Goal: Book appointment/travel/reservation

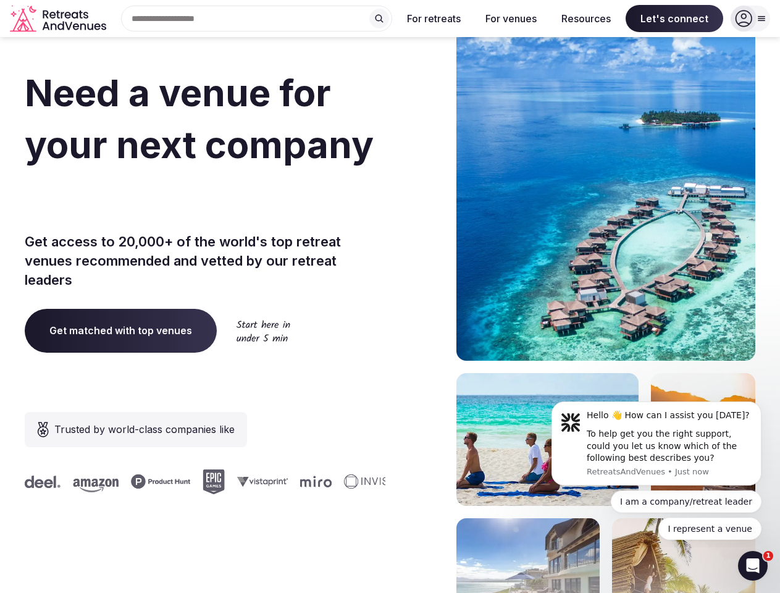
click at [390, 296] on div "Need a venue for your next company incentive trip? Get access to 20,000+ of the…" at bounding box center [390, 370] width 730 height 744
click at [257, 19] on div "Search Popular Destinations [GEOGRAPHIC_DATA], [GEOGRAPHIC_DATA] [GEOGRAPHIC_DA…" at bounding box center [251, 19] width 281 height 26
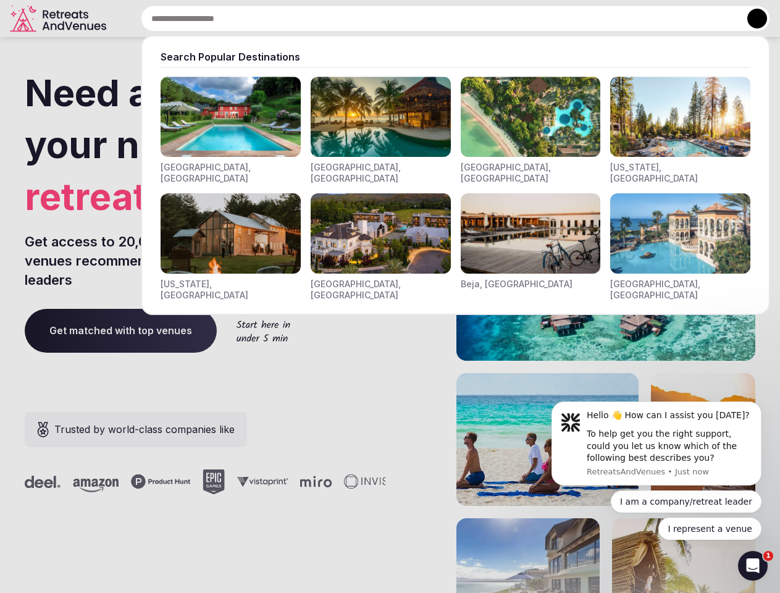
click at [379, 19] on input "text" at bounding box center [455, 19] width 629 height 26
click at [434, 19] on input "text" at bounding box center [455, 19] width 629 height 26
click at [511, 19] on input "text" at bounding box center [455, 19] width 629 height 26
click at [586, 19] on input "text" at bounding box center [455, 19] width 629 height 26
click at [674, 19] on input "text" at bounding box center [455, 19] width 629 height 26
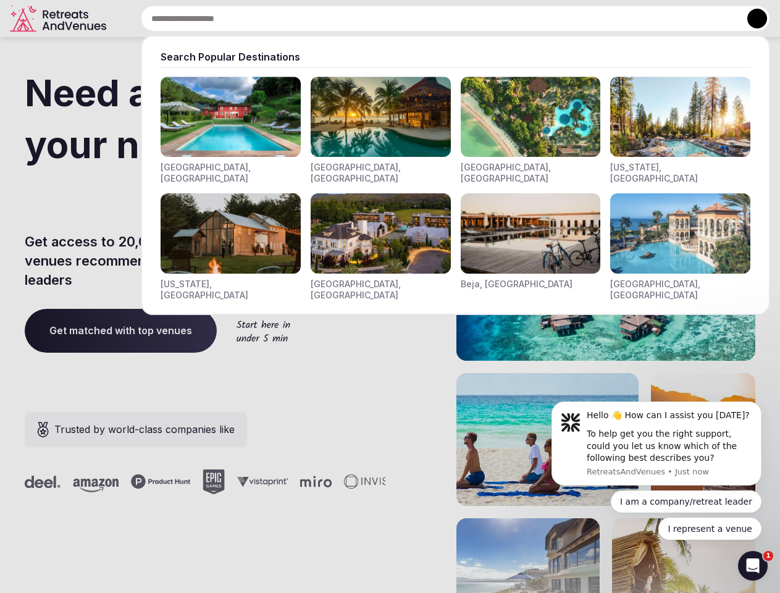
click at [750, 19] on button at bounding box center [757, 19] width 20 height 20
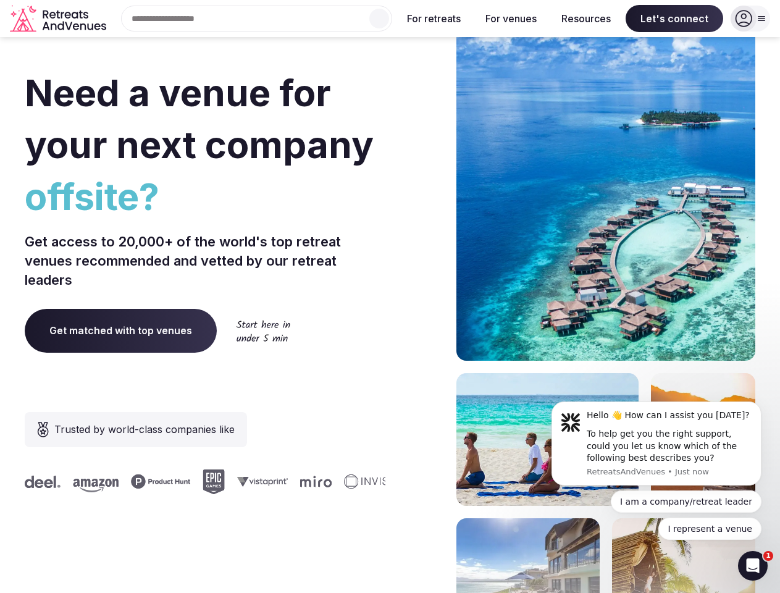
click at [656, 443] on div "To help get you the right support, could you let us know which of the following…" at bounding box center [668, 446] width 165 height 36
